Goal: Information Seeking & Learning: Learn about a topic

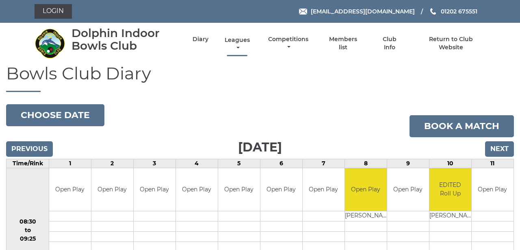
click at [249, 43] on link "Leagues" at bounding box center [237, 44] width 29 height 16
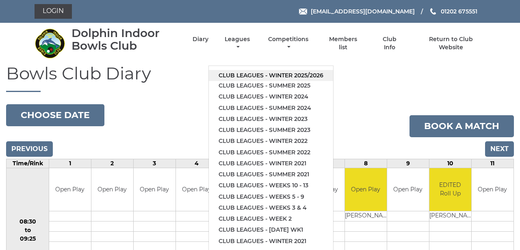
click at [289, 70] on link "Club leagues - Winter 2025/2026" at bounding box center [271, 75] width 124 height 11
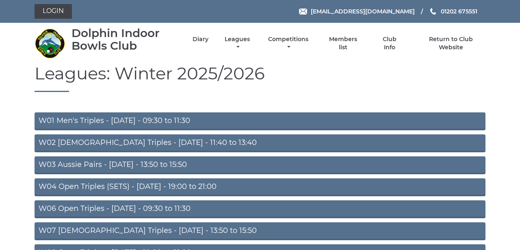
click at [114, 206] on link "W06 Open Triples - Tuesday - 09:30 to 11:30" at bounding box center [260, 209] width 451 height 18
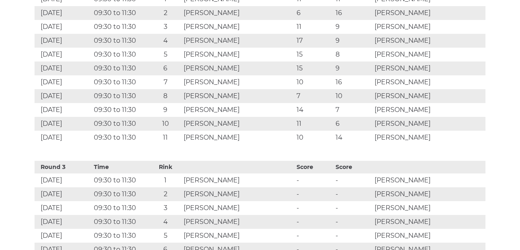
scroll to position [776, 0]
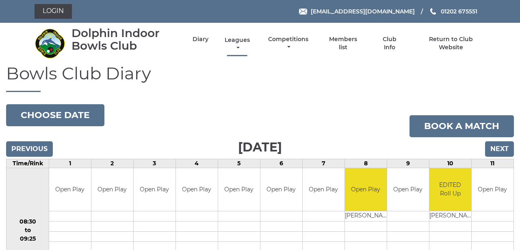
click at [249, 42] on link "Leagues" at bounding box center [237, 44] width 29 height 16
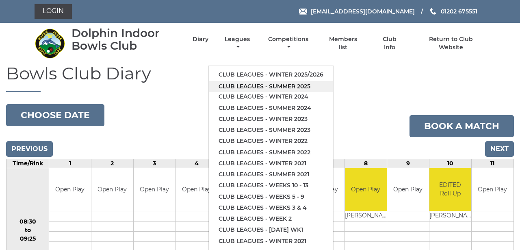
click at [256, 81] on link "Club leagues - Summer 2025" at bounding box center [271, 86] width 124 height 11
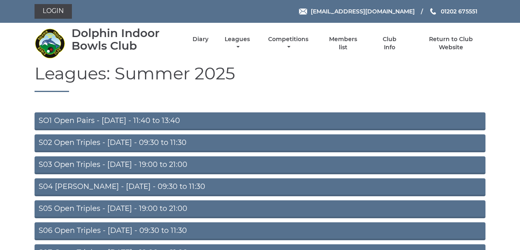
click at [146, 140] on link "S02 Open Triples - [DATE] - 09:30 to 11:30" at bounding box center [260, 143] width 451 height 18
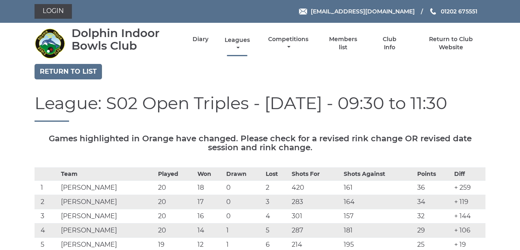
click at [252, 42] on link "Leagues" at bounding box center [237, 44] width 29 height 16
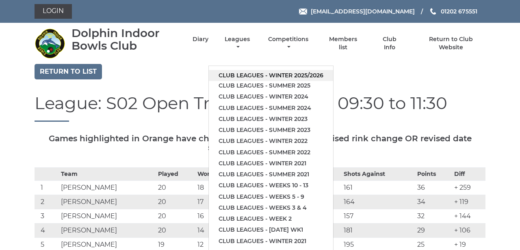
click at [281, 70] on link "Club leagues - Winter 2025/2026" at bounding box center [271, 75] width 124 height 11
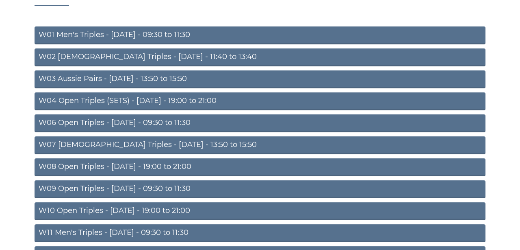
scroll to position [86, 0]
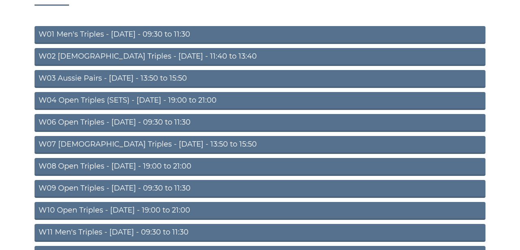
click at [148, 120] on link "W06 Open Triples - [DATE] - 09:30 to 11:30" at bounding box center [260, 123] width 451 height 18
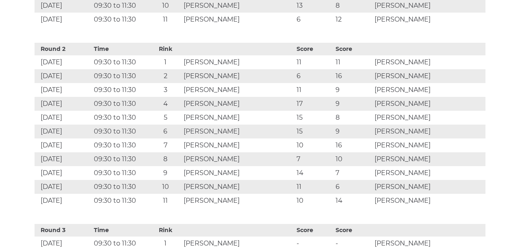
scroll to position [713, 0]
